Goal: Task Accomplishment & Management: Complete application form

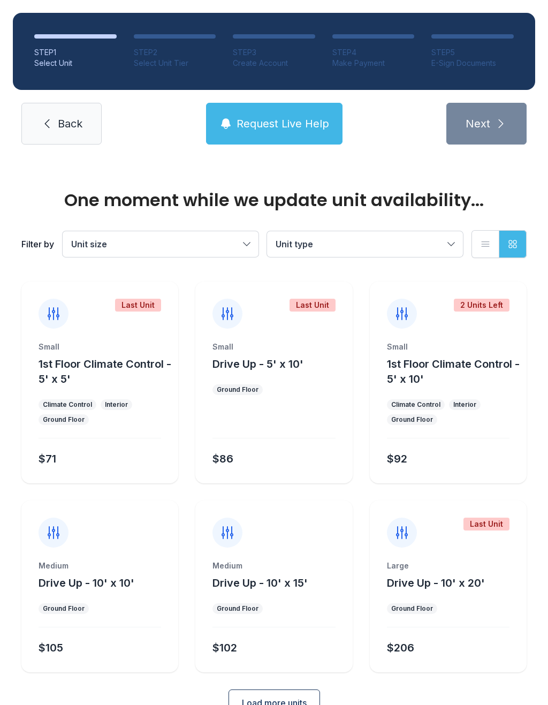
click at [290, 123] on span "Request Live Help" at bounding box center [282, 123] width 93 height 15
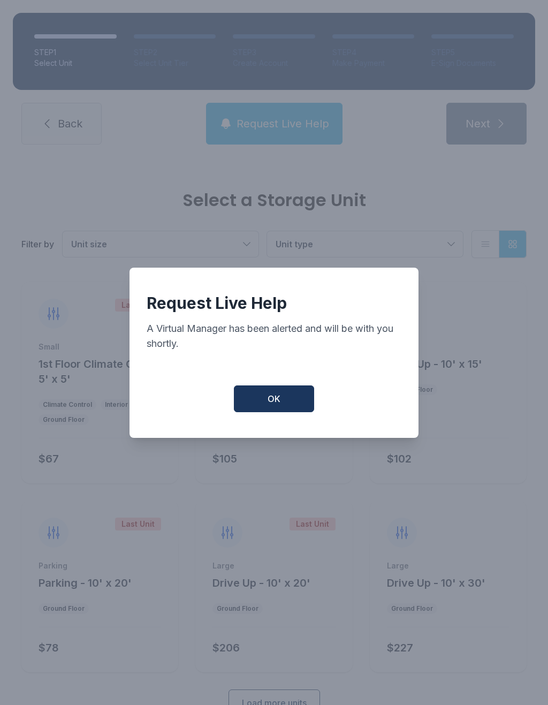
click at [294, 405] on button "OK" at bounding box center [274, 398] width 80 height 27
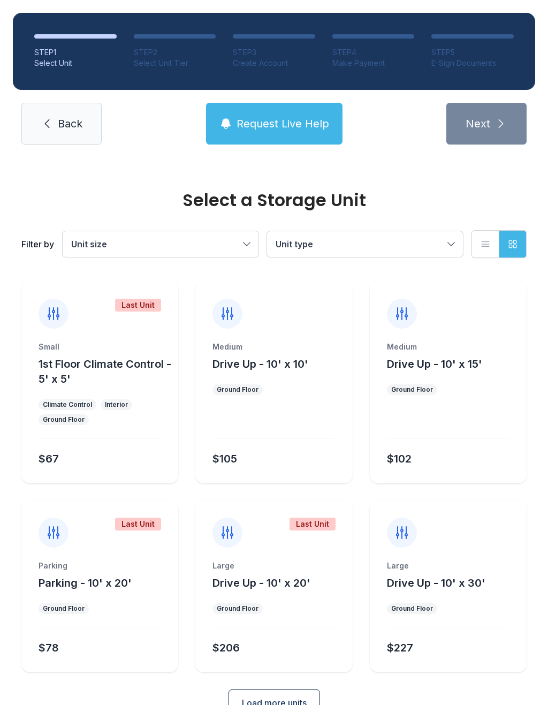
click at [40, 109] on link "Back" at bounding box center [61, 124] width 80 height 42
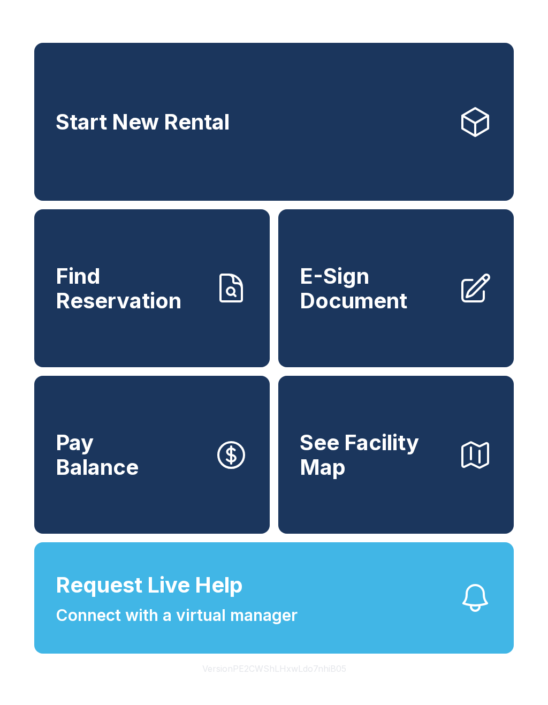
click at [353, 294] on span "E-Sign Document" at bounding box center [375, 288] width 150 height 49
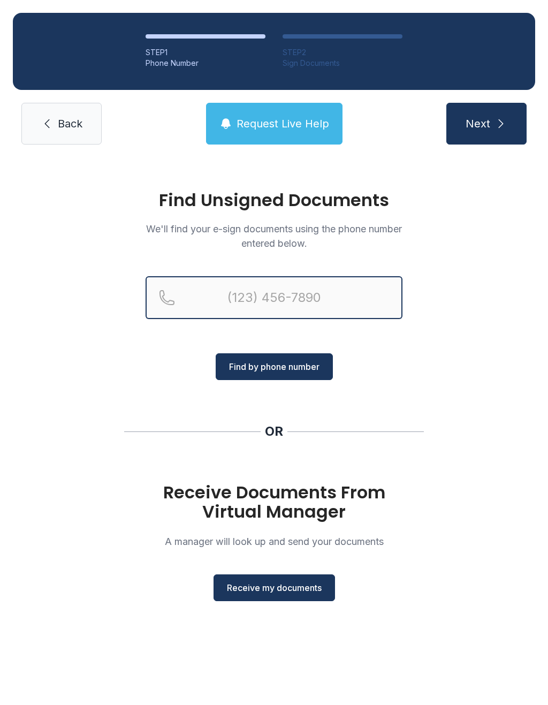
click at [292, 296] on input "Reservation phone number" at bounding box center [274, 297] width 257 height 43
type input "[PHONE_NUMBER]"
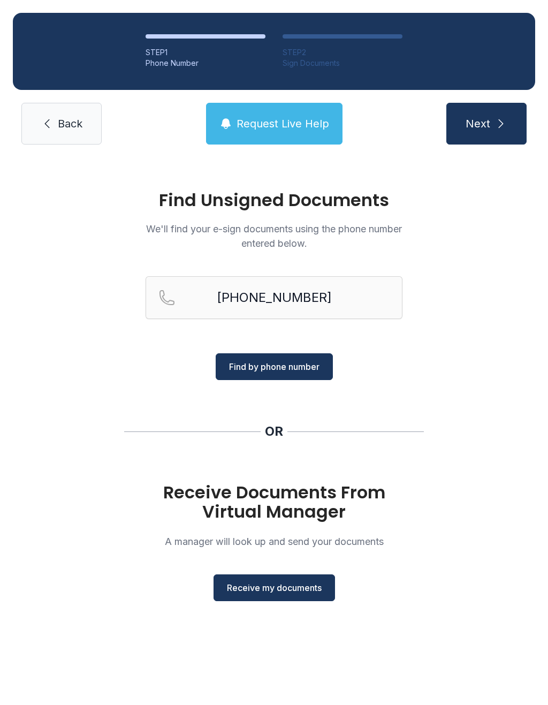
click at [292, 367] on span "Find by phone number" at bounding box center [274, 366] width 90 height 13
click at [279, 365] on span "Find by phone number" at bounding box center [274, 366] width 90 height 13
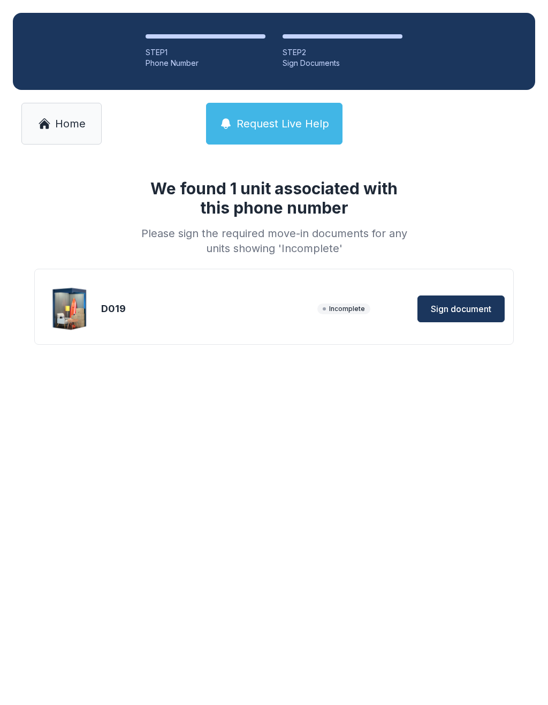
click at [464, 305] on span "Sign document" at bounding box center [461, 308] width 60 height 13
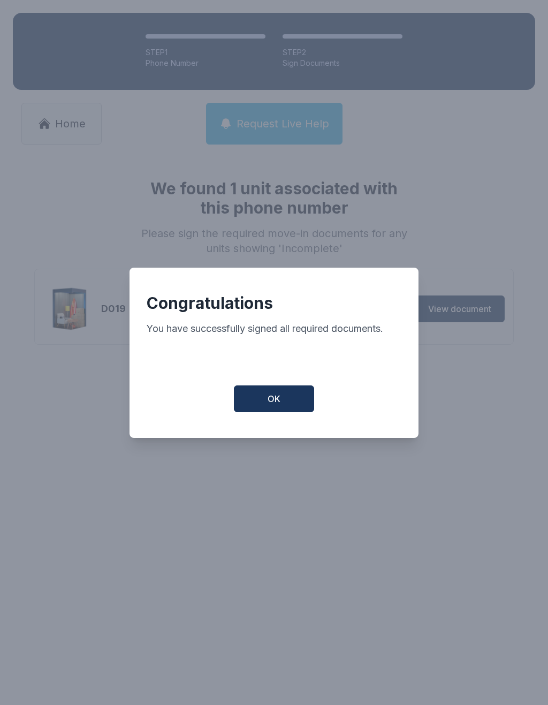
click at [261, 404] on button "OK" at bounding box center [274, 398] width 80 height 27
